Goal: Task Accomplishment & Management: Manage account settings

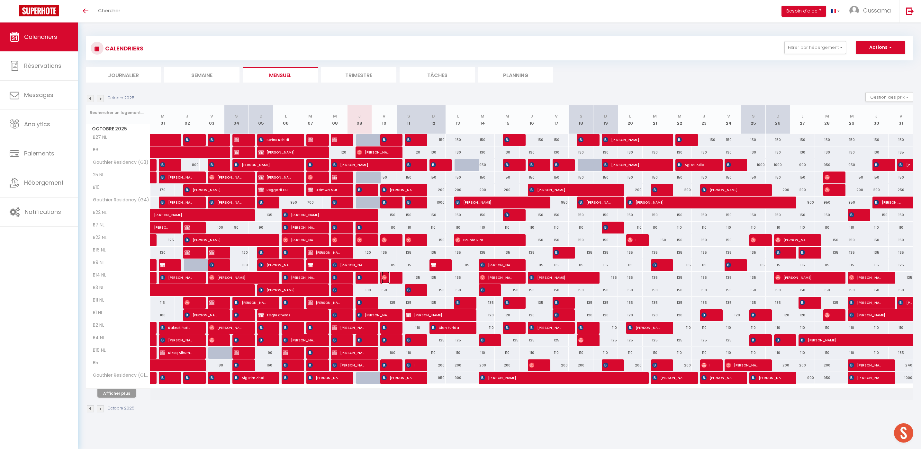
click at [386, 280] on span "[PERSON_NAME]" at bounding box center [386, 278] width 8 height 12
select select "OK"
select select "0"
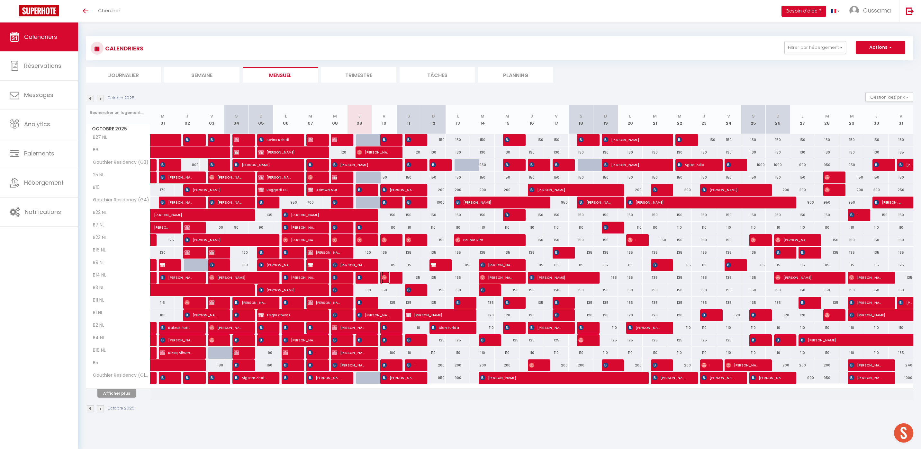
select select "1"
select select
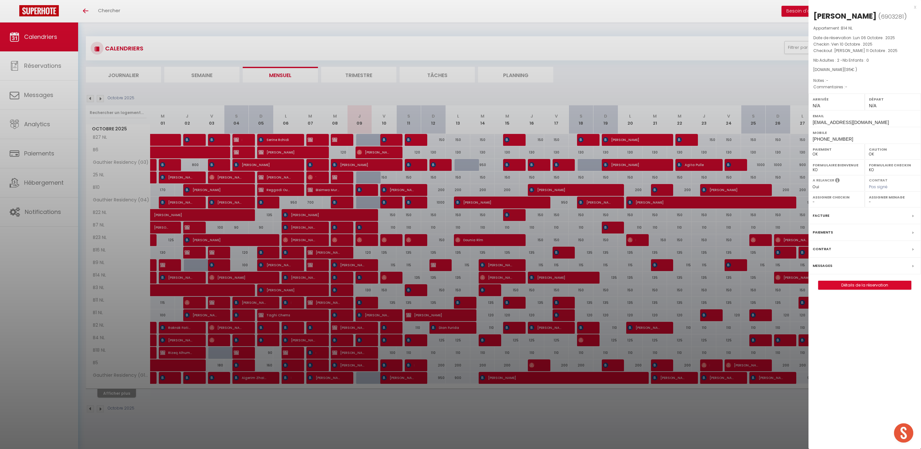
click at [564, 273] on div at bounding box center [460, 224] width 921 height 449
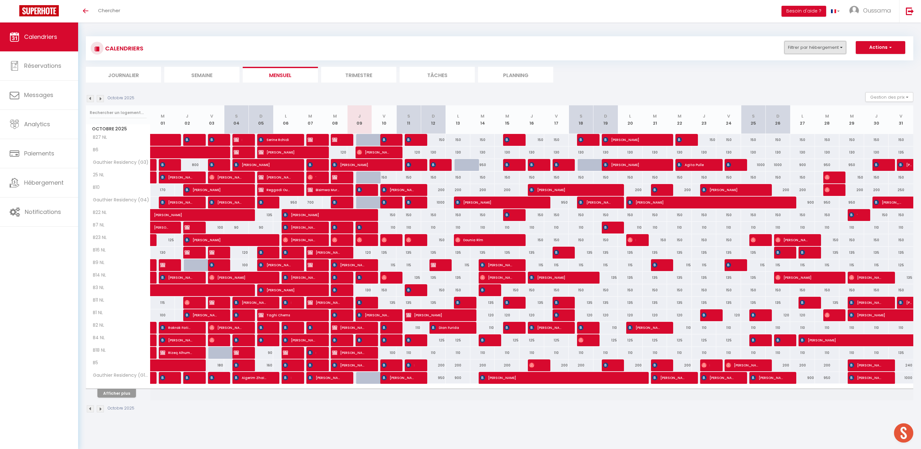
click at [836, 45] on button "Filtrer par hébergement" at bounding box center [815, 47] width 62 height 13
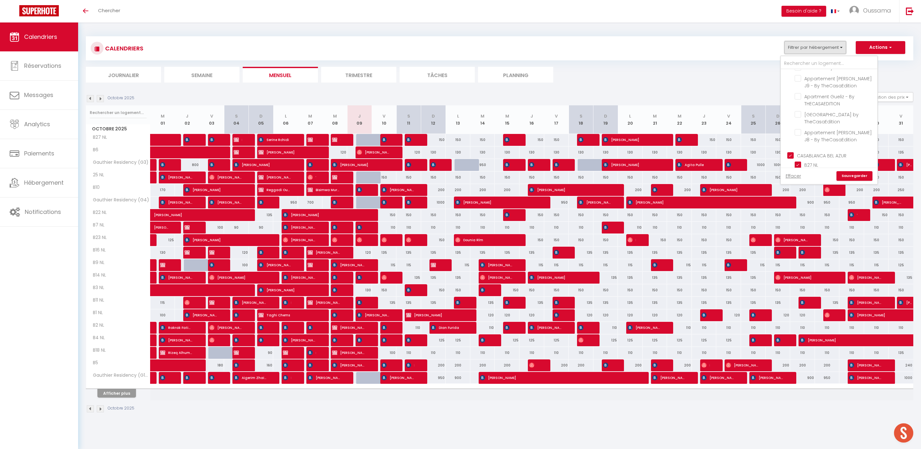
scroll to position [227, 0]
click at [790, 94] on input "CASABLANCA BEL AZUR" at bounding box center [835, 93] width 96 height 6
checkbox input "false"
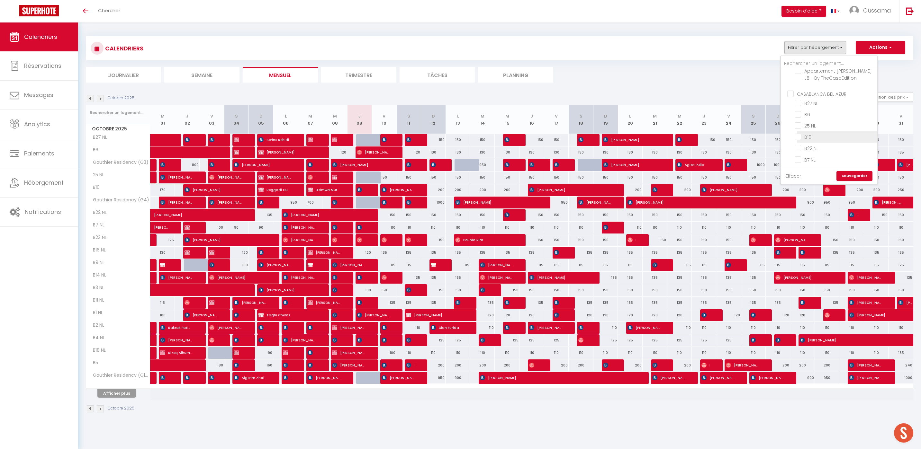
checkbox input "false"
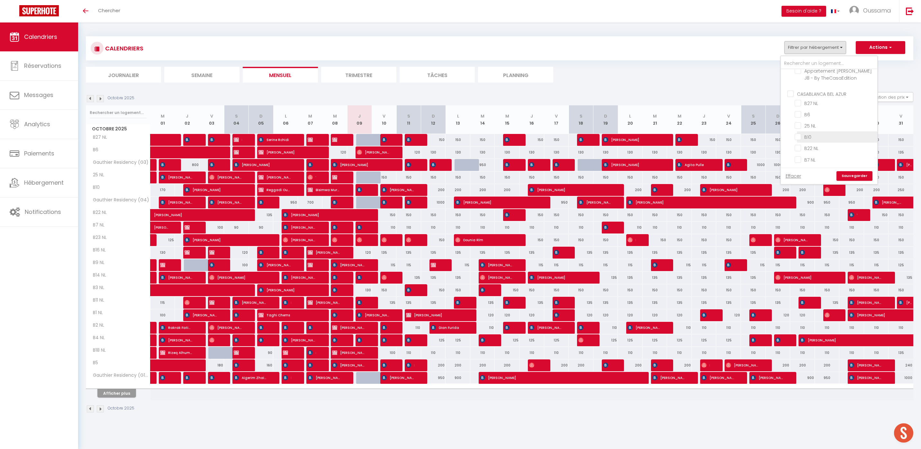
checkbox input "false"
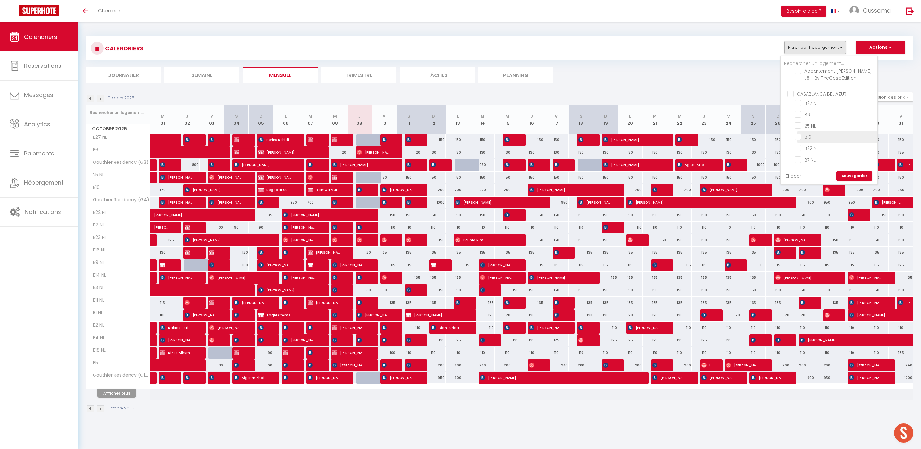
checkbox input "false"
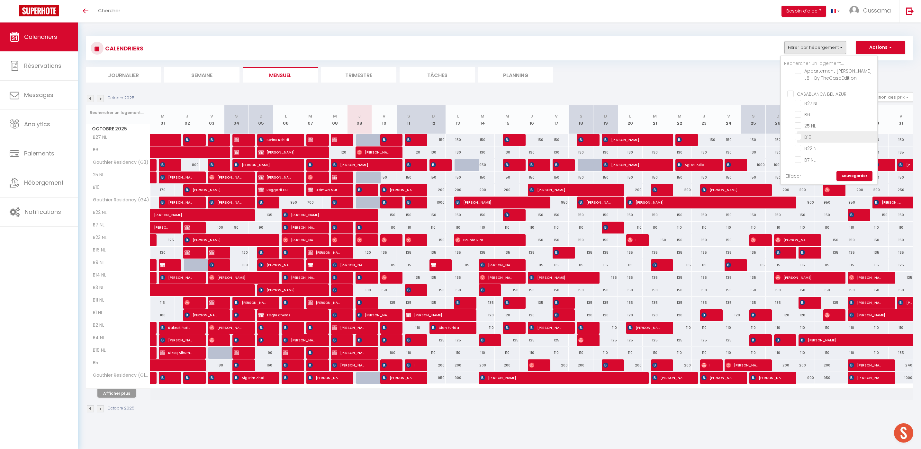
checkbox input "false"
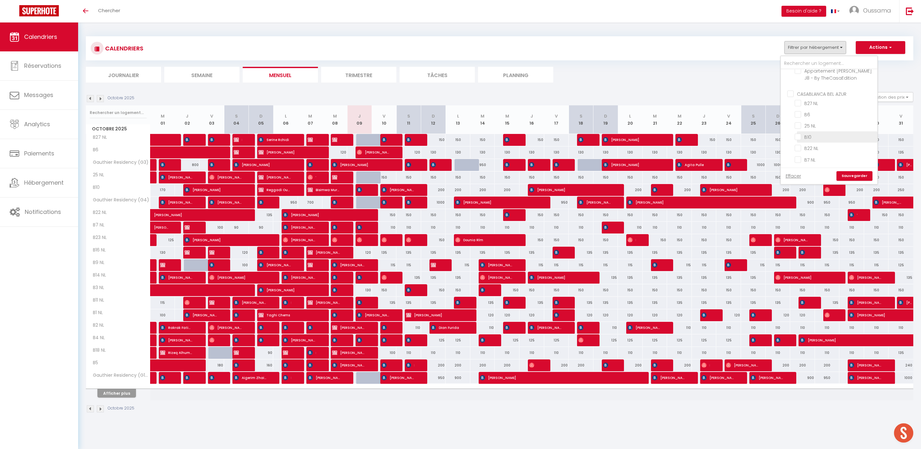
checkbox input "false"
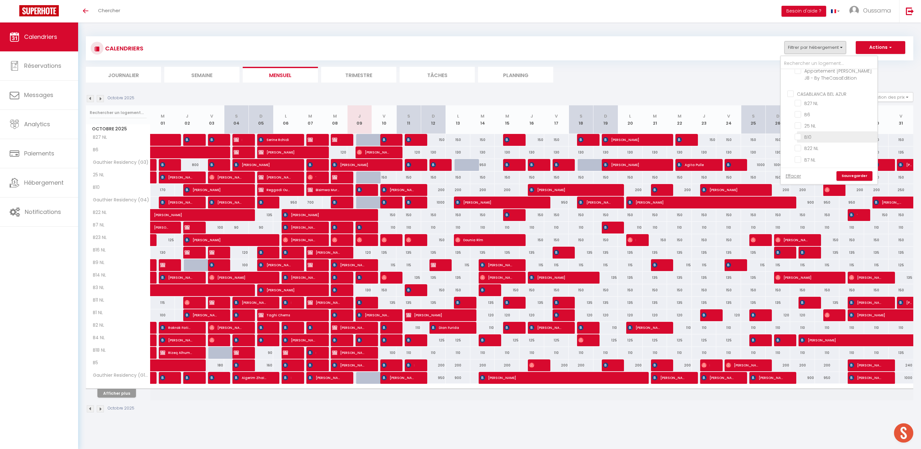
checkbox input "false"
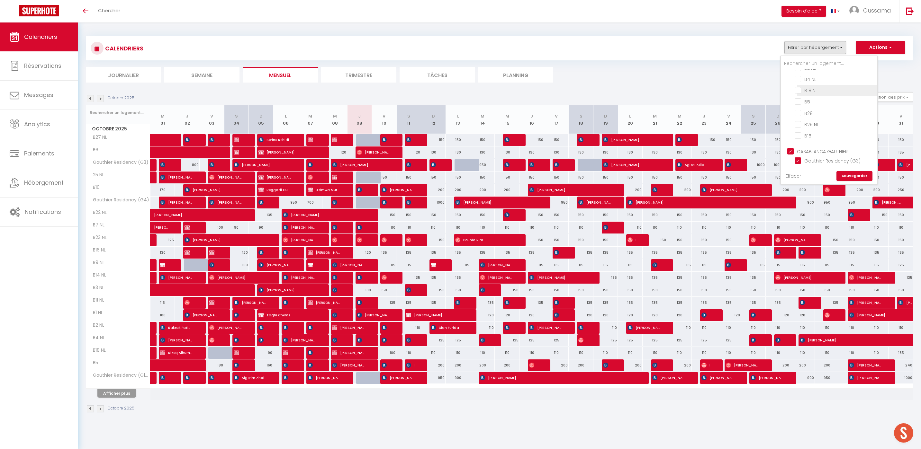
scroll to position [423, 0]
click at [844, 174] on link "Sauvegarder" at bounding box center [854, 176] width 36 height 10
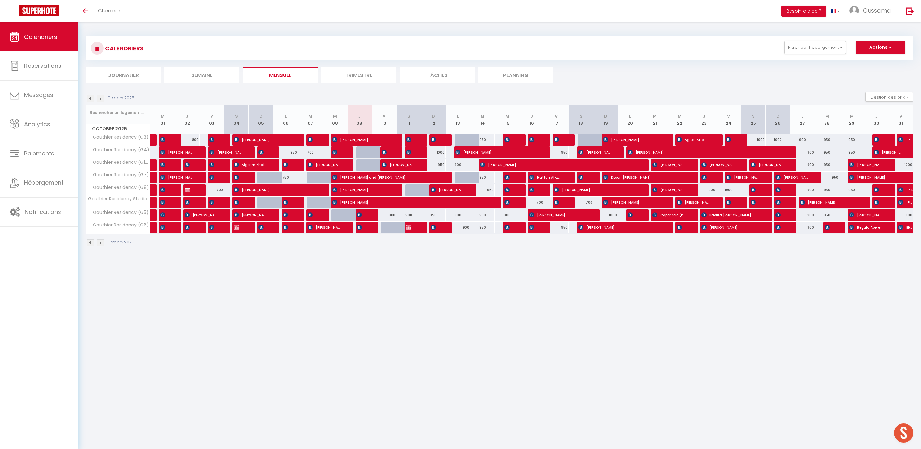
click at [439, 154] on div "1000" at bounding box center [433, 153] width 25 height 12
type input "1000"
type input "Dim 12 Octobre 2025"
type input "Lun 13 Octobre 2025"
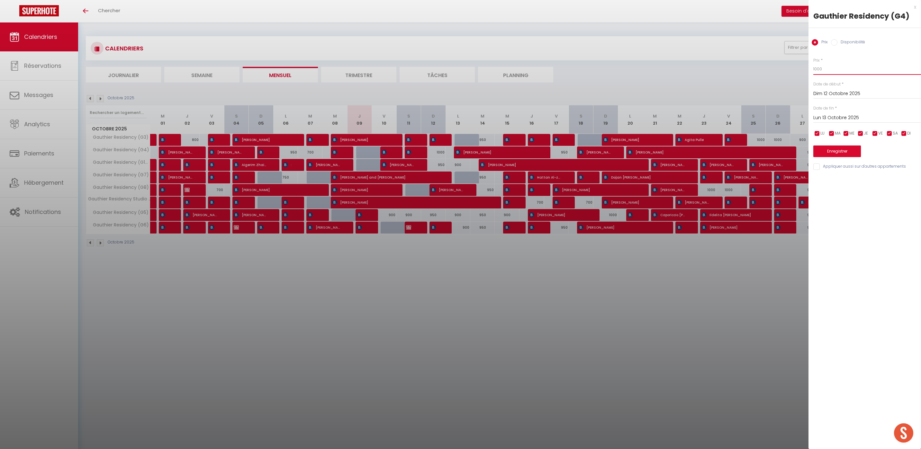
click at [813, 69] on input "1000" at bounding box center [867, 69] width 108 height 12
click at [829, 61] on div "Prix * 1000" at bounding box center [867, 67] width 108 height 18
click at [826, 69] on input "1000" at bounding box center [867, 69] width 108 height 12
type input "1"
type input "950"
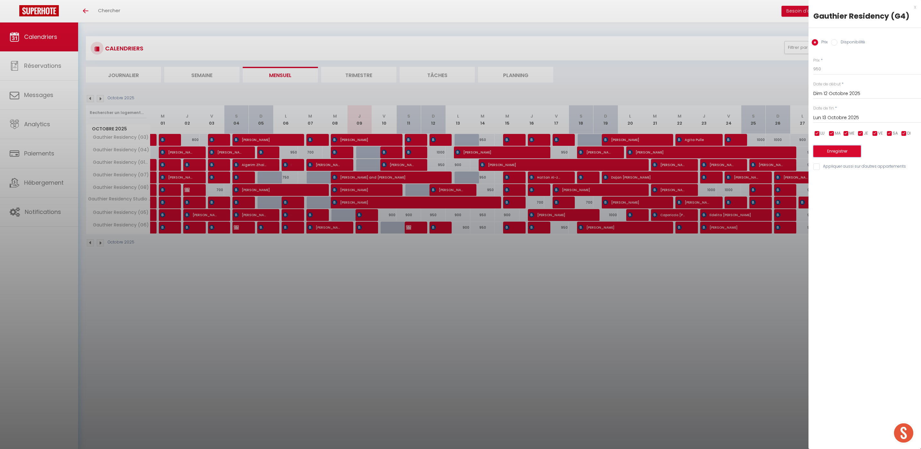
click at [854, 148] on button "Enregistrer" at bounding box center [837, 152] width 48 height 12
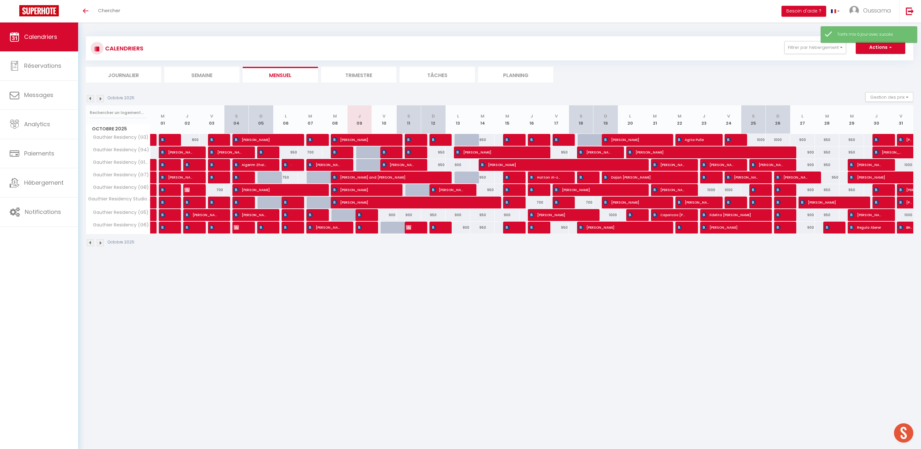
click at [500, 301] on body "🟢 Des questions ou besoin d'assistance pour la migration AirBnB? Prenez rdv >>>…" at bounding box center [460, 247] width 921 height 449
